Goal: Find specific page/section: Find specific page/section

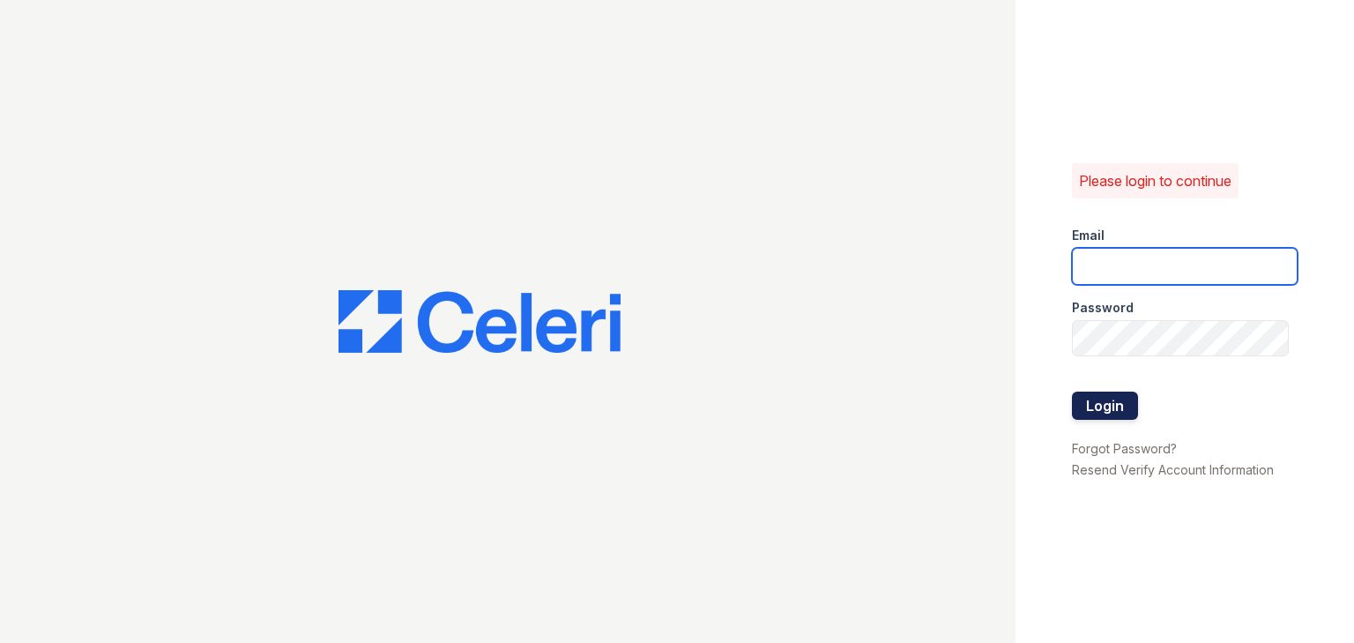
type input "[EMAIL_ADDRESS][DOMAIN_NAME]"
click at [1121, 409] on button "Login" at bounding box center [1105, 405] width 66 height 28
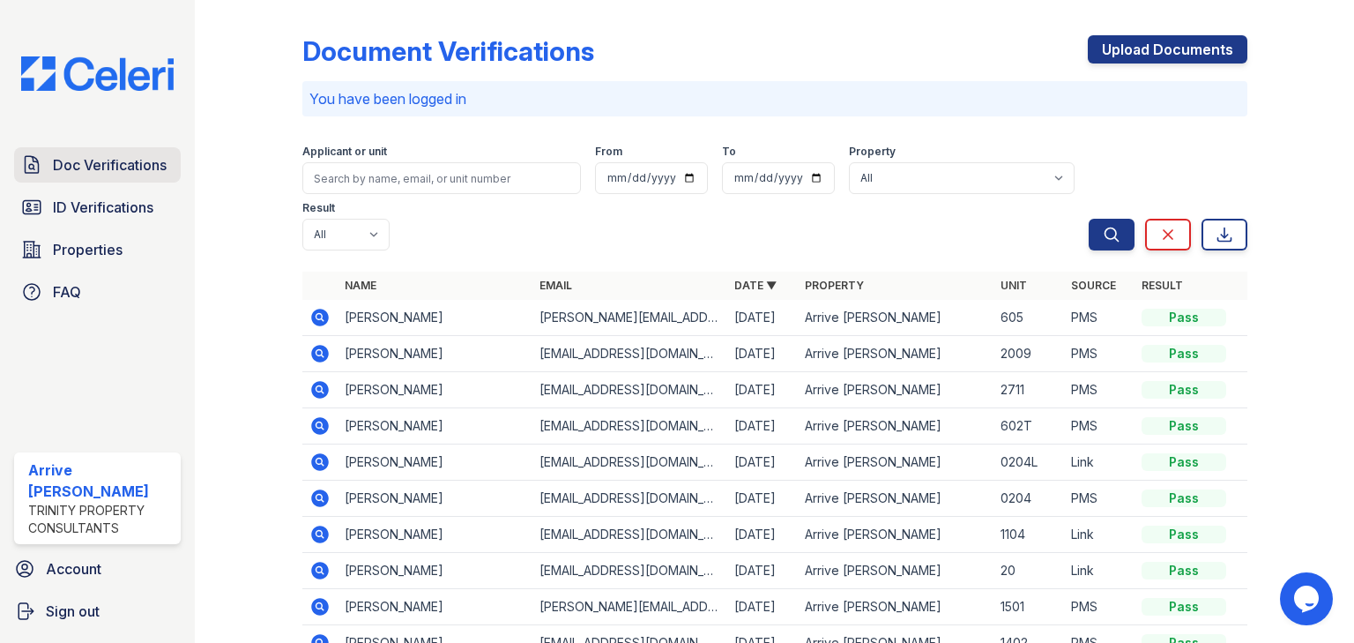
click at [93, 175] on span "Doc Verifications" at bounding box center [110, 164] width 114 height 21
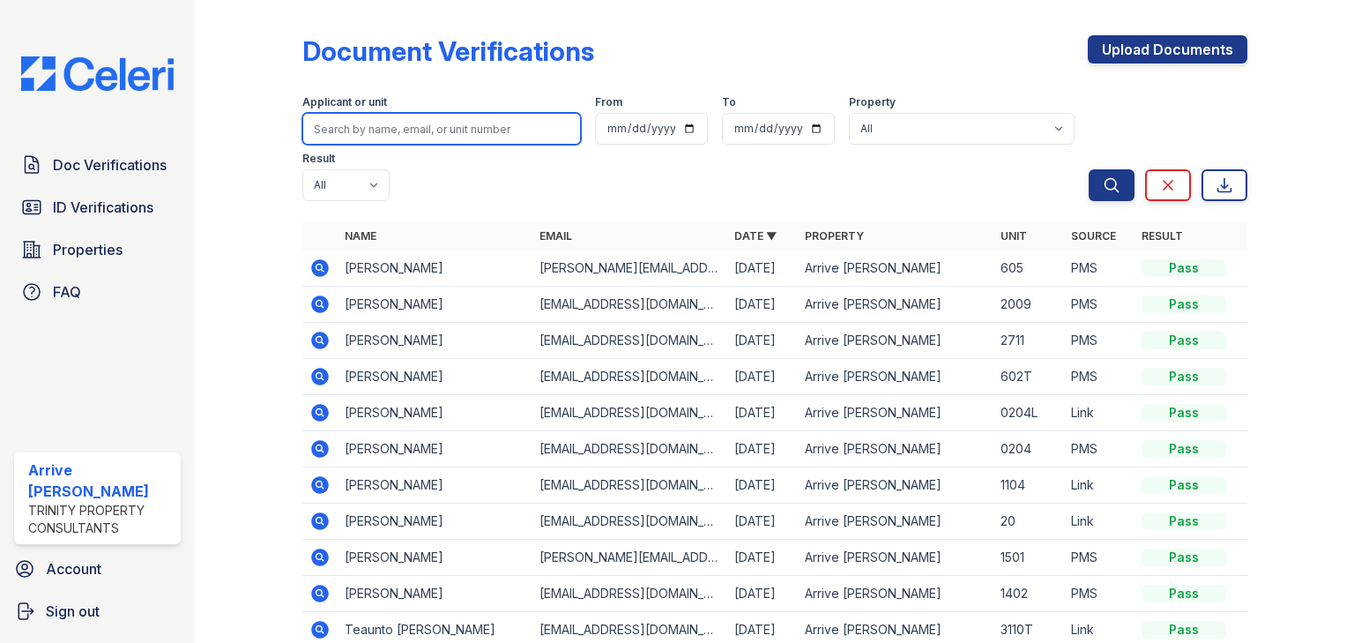
click at [353, 127] on input "search" at bounding box center [441, 129] width 279 height 32
type input "SAAD"
click at [1088, 169] on button "Search" at bounding box center [1111, 185] width 46 height 32
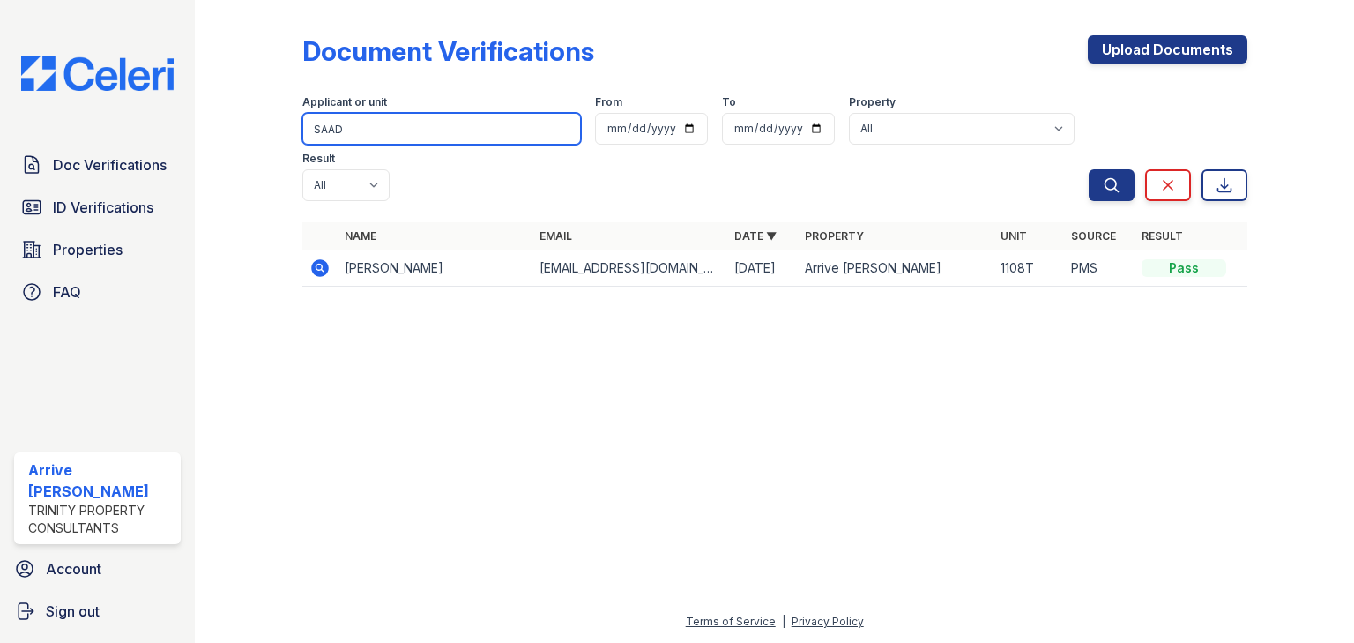
click at [336, 128] on input "SAAD" at bounding box center [441, 129] width 279 height 32
click at [342, 131] on input "SAD" at bounding box center [441, 129] width 279 height 32
type input "SABAA"
click at [1088, 169] on button "Search" at bounding box center [1111, 185] width 46 height 32
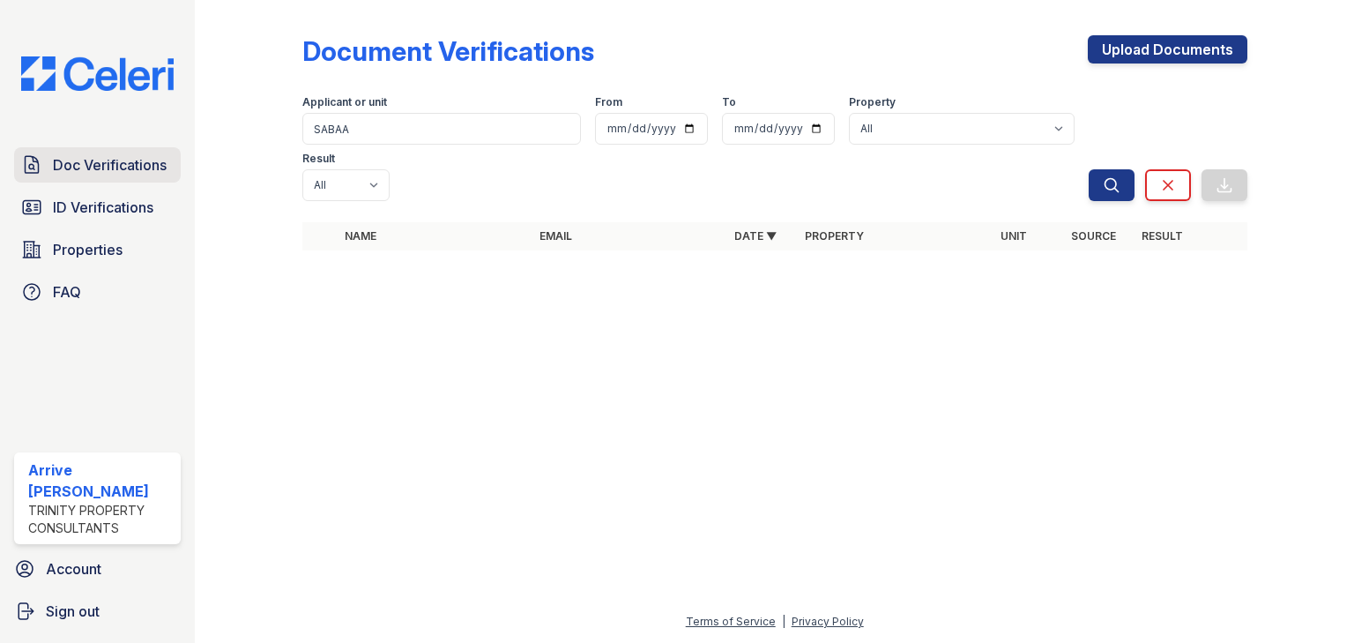
click at [104, 165] on span "Doc Verifications" at bounding box center [110, 164] width 114 height 21
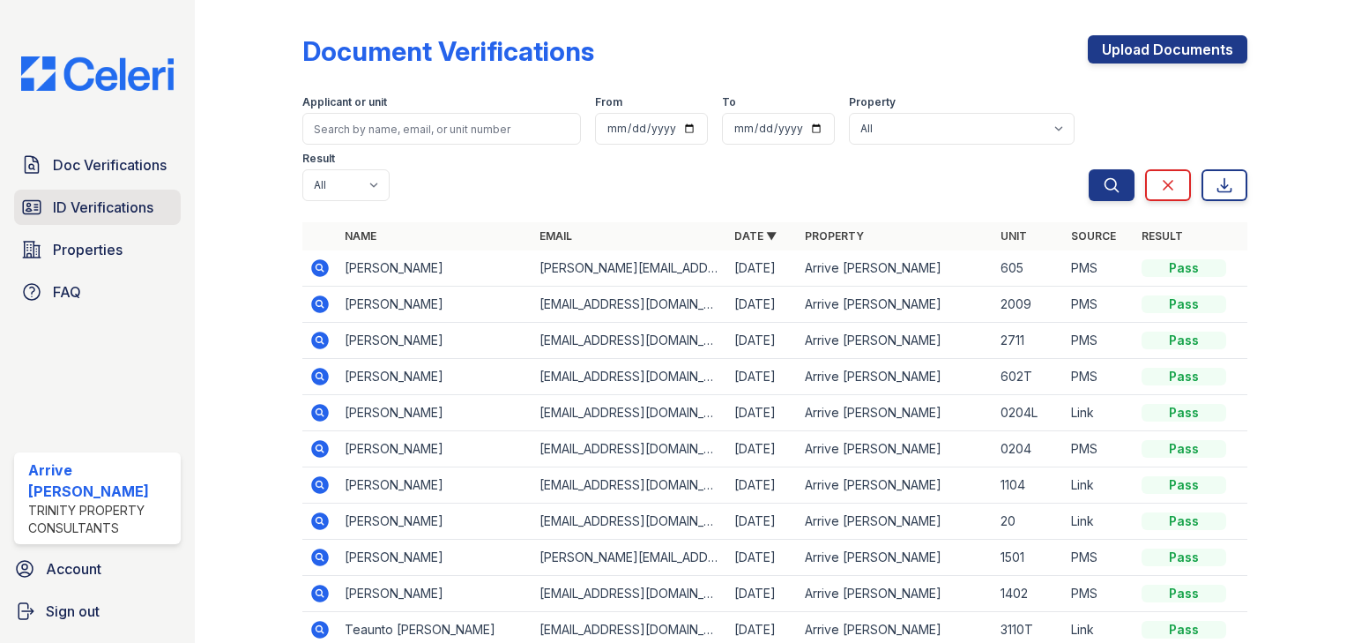
click at [163, 222] on div "Doc Verifications ID Verifications Properties FAQ" at bounding box center [97, 228] width 181 height 162
click at [127, 215] on span "ID Verifications" at bounding box center [103, 207] width 100 height 21
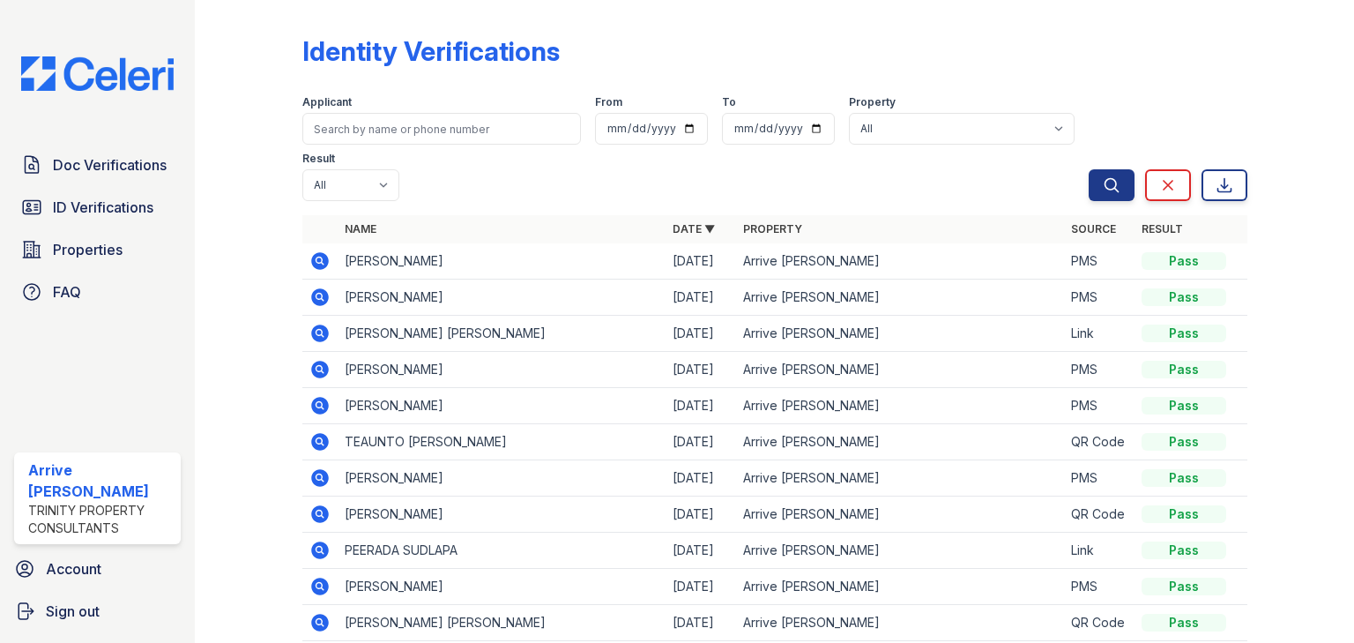
click at [314, 260] on icon at bounding box center [319, 260] width 21 height 21
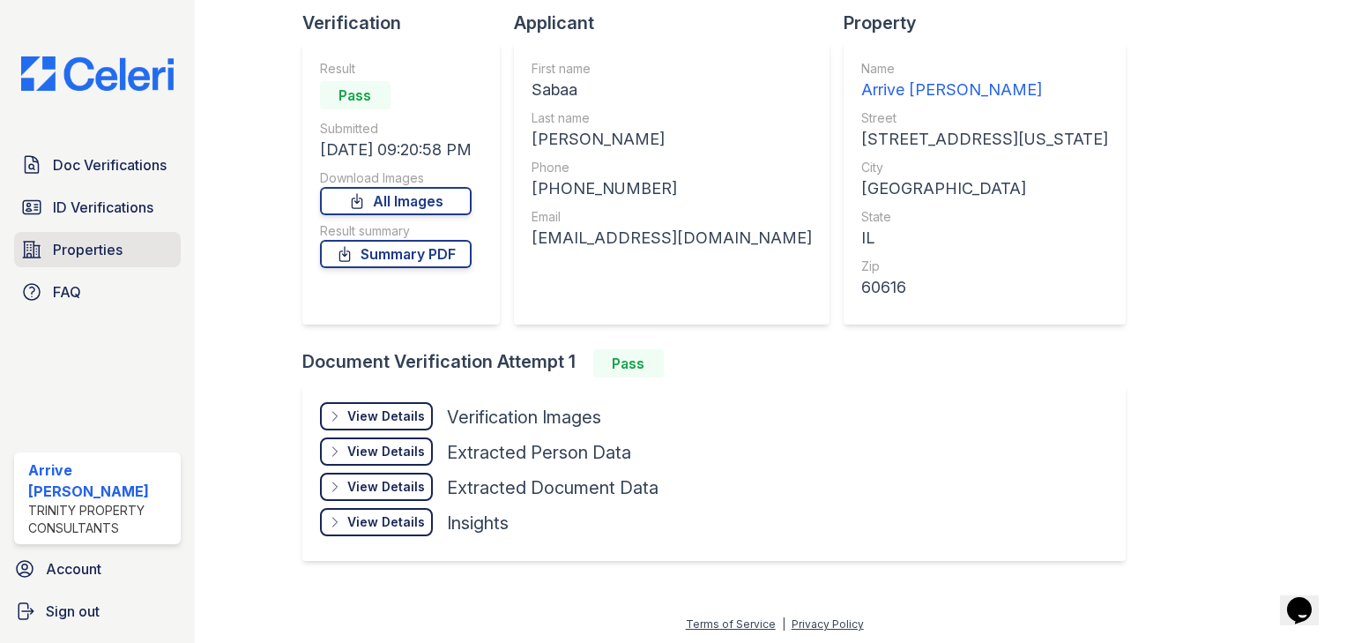
scroll to position [49, 0]
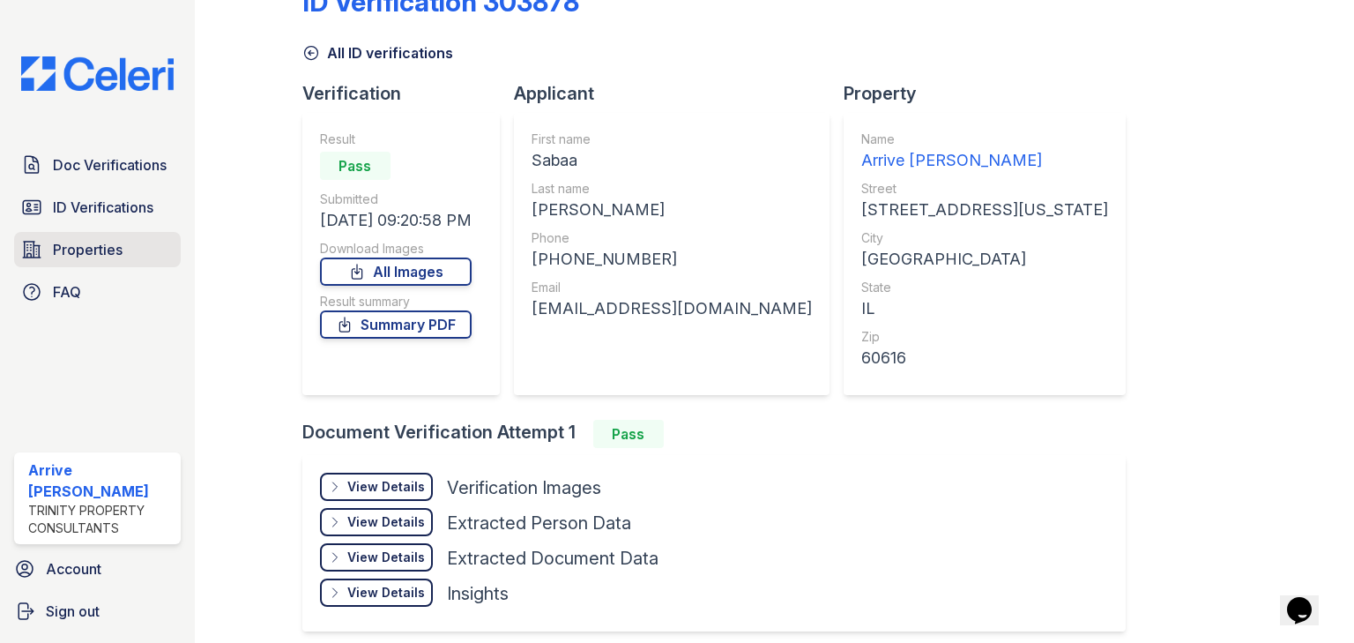
click at [96, 245] on span "Properties" at bounding box center [88, 249] width 70 height 21
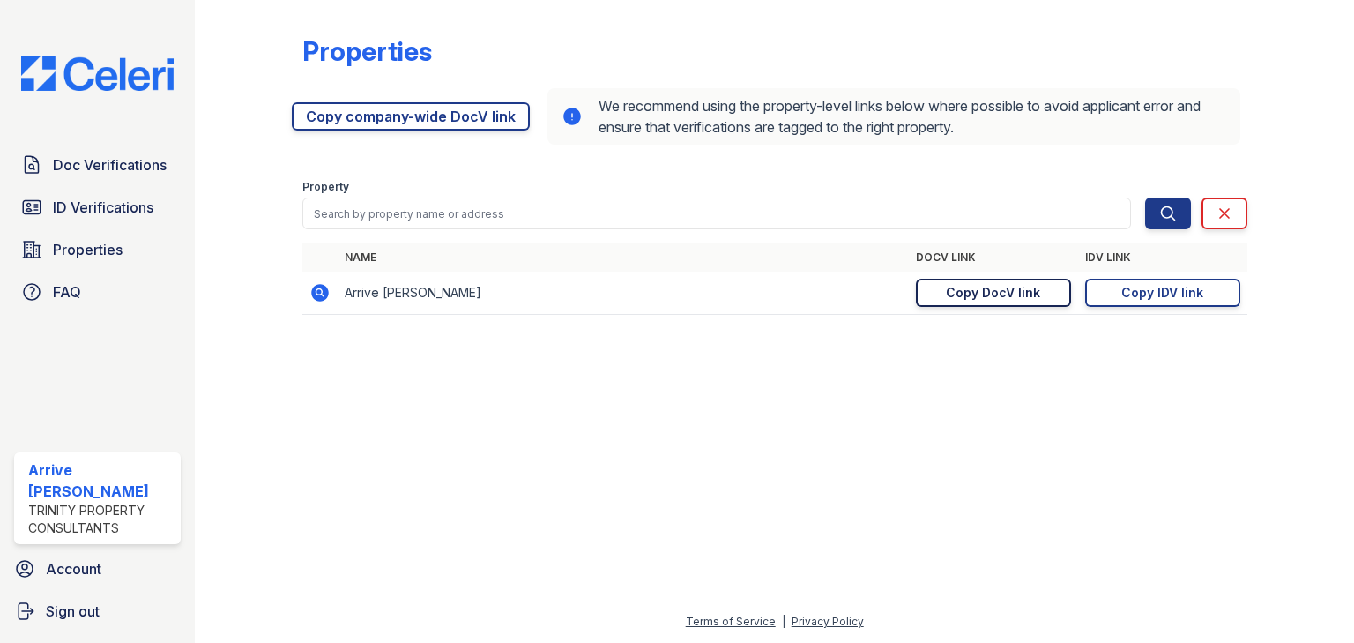
click at [1025, 289] on div "Copy DocV link" at bounding box center [993, 293] width 94 height 18
